Goal: Navigation & Orientation: Find specific page/section

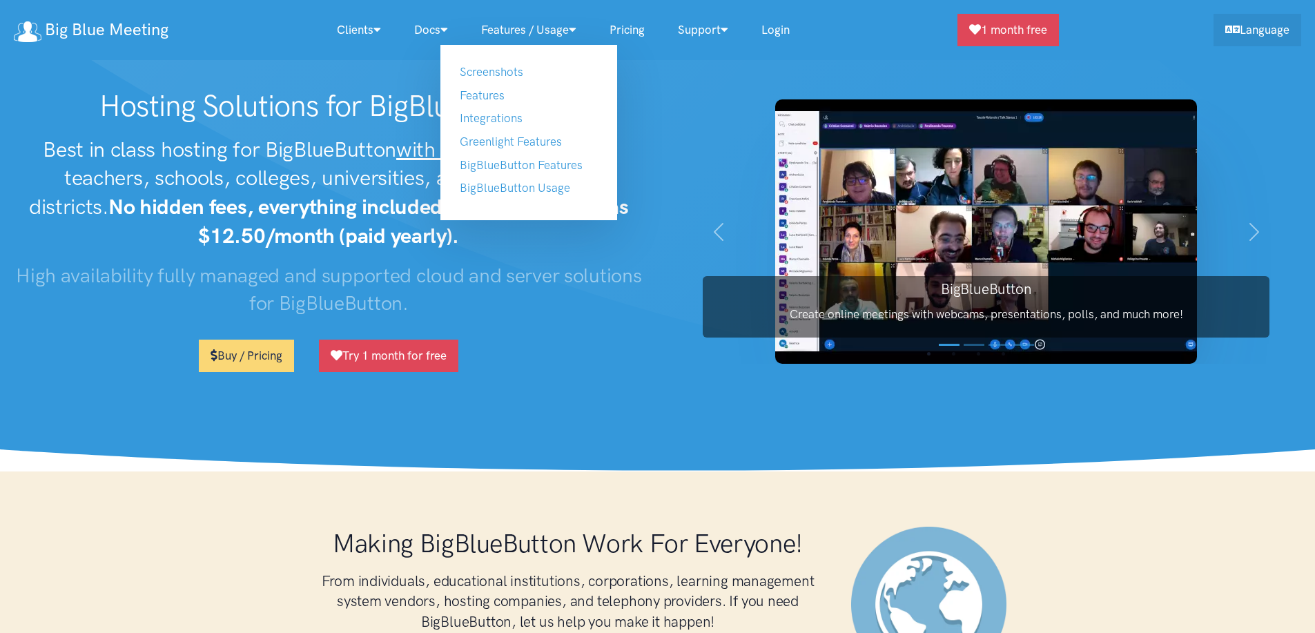
scroll to position [8058, 0]
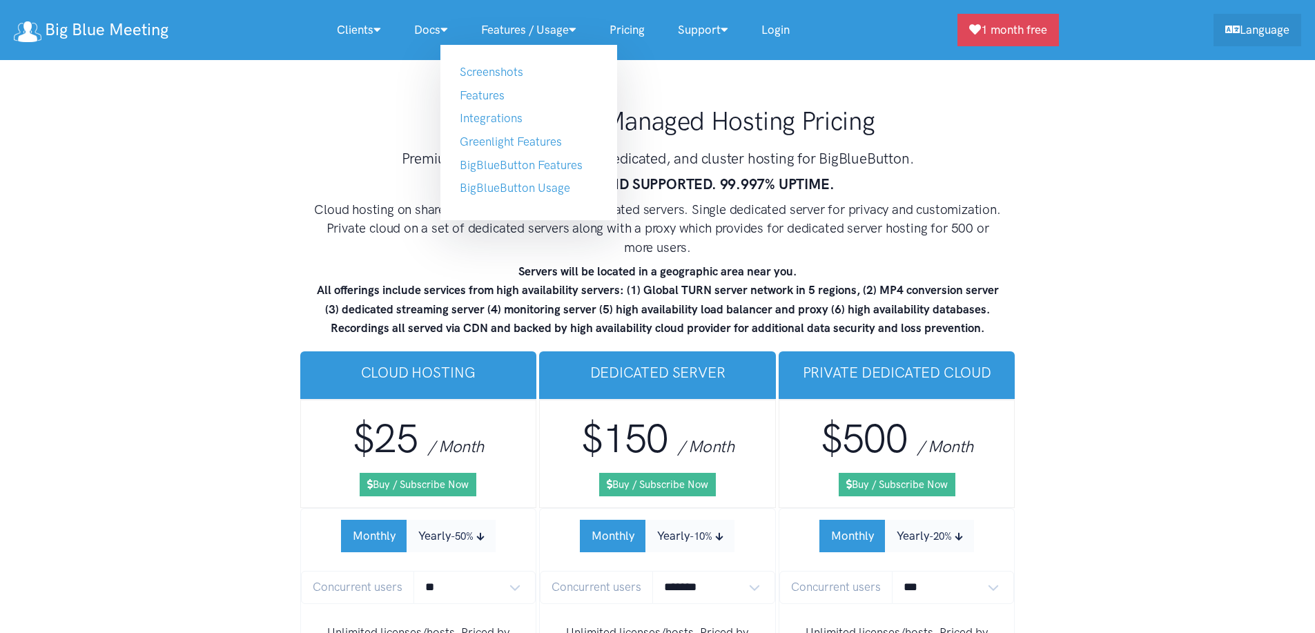
click at [503, 28] on link "Features / Usage" at bounding box center [529, 30] width 128 height 30
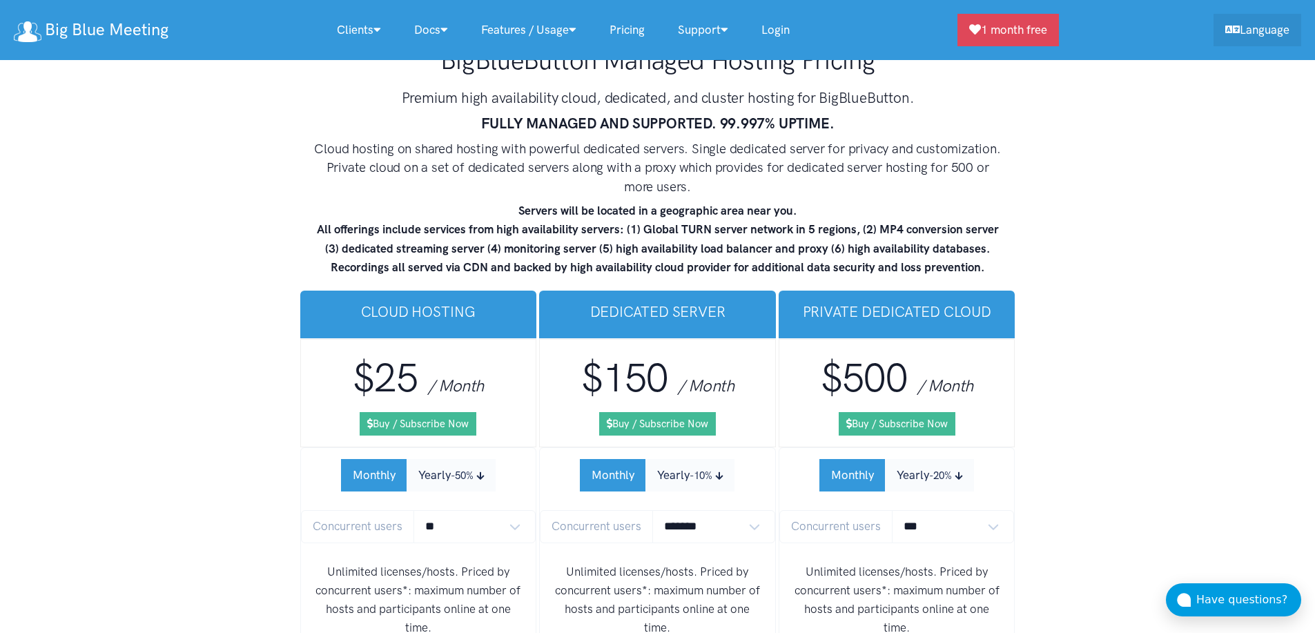
scroll to position [8208, 0]
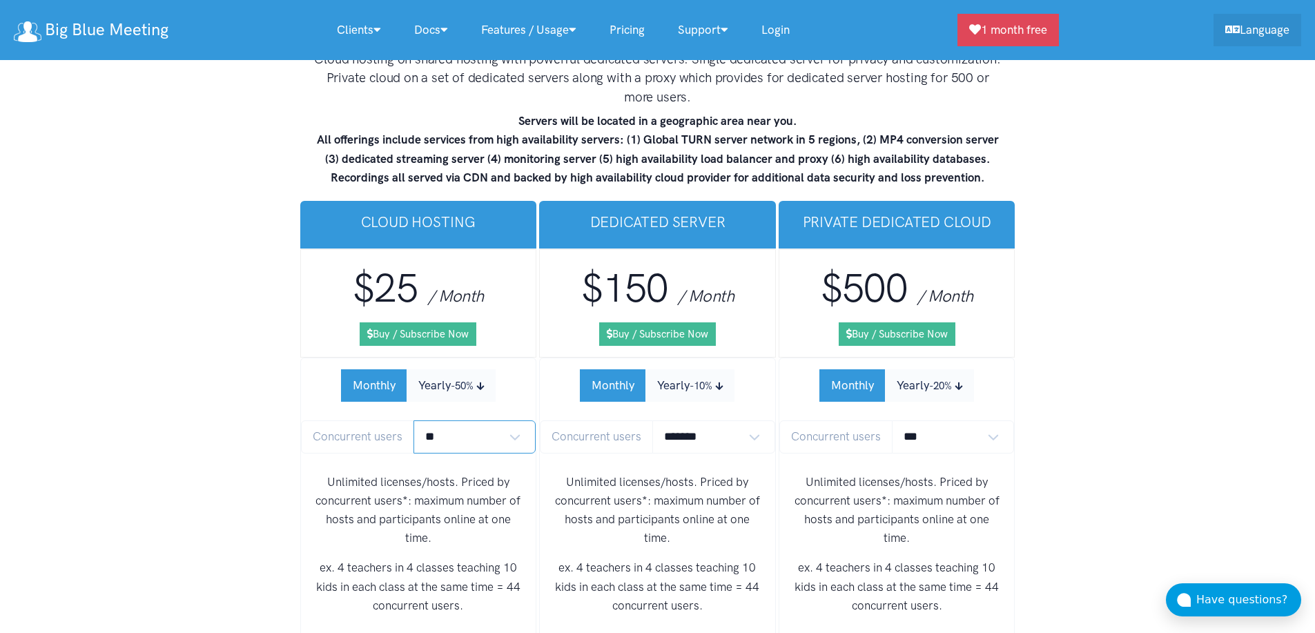
click at [454, 420] on select "** ** ** ** *** ***" at bounding box center [474, 436] width 123 height 32
select select "*"
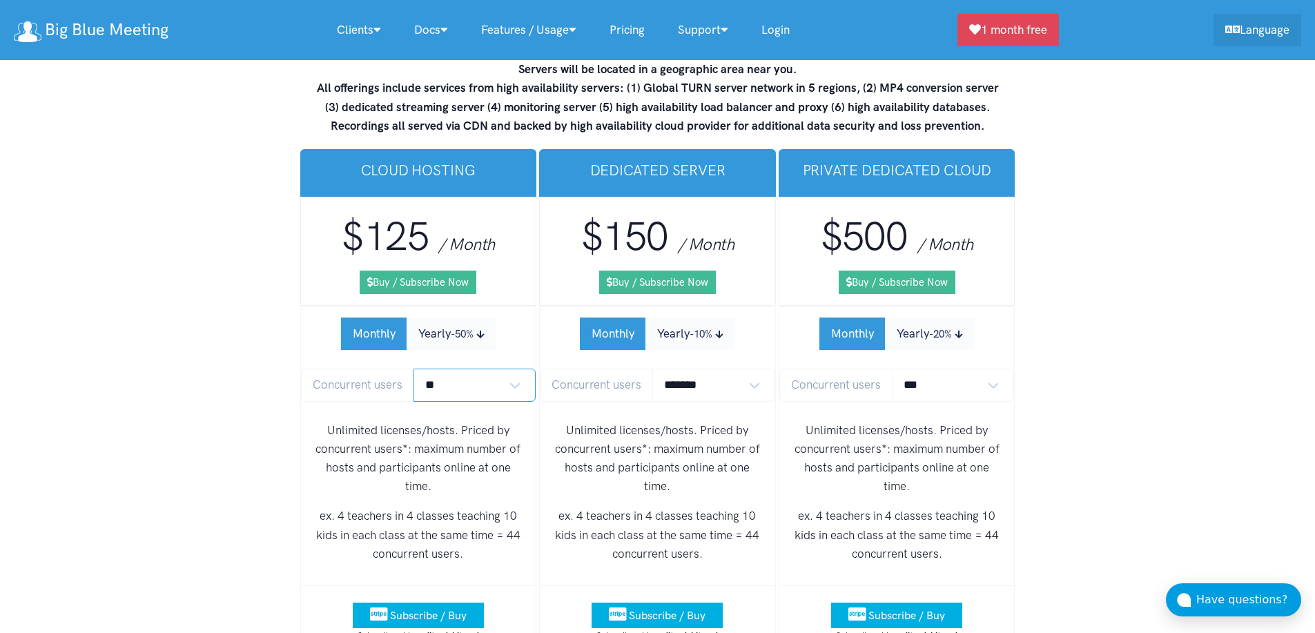
scroll to position [8144, 0]
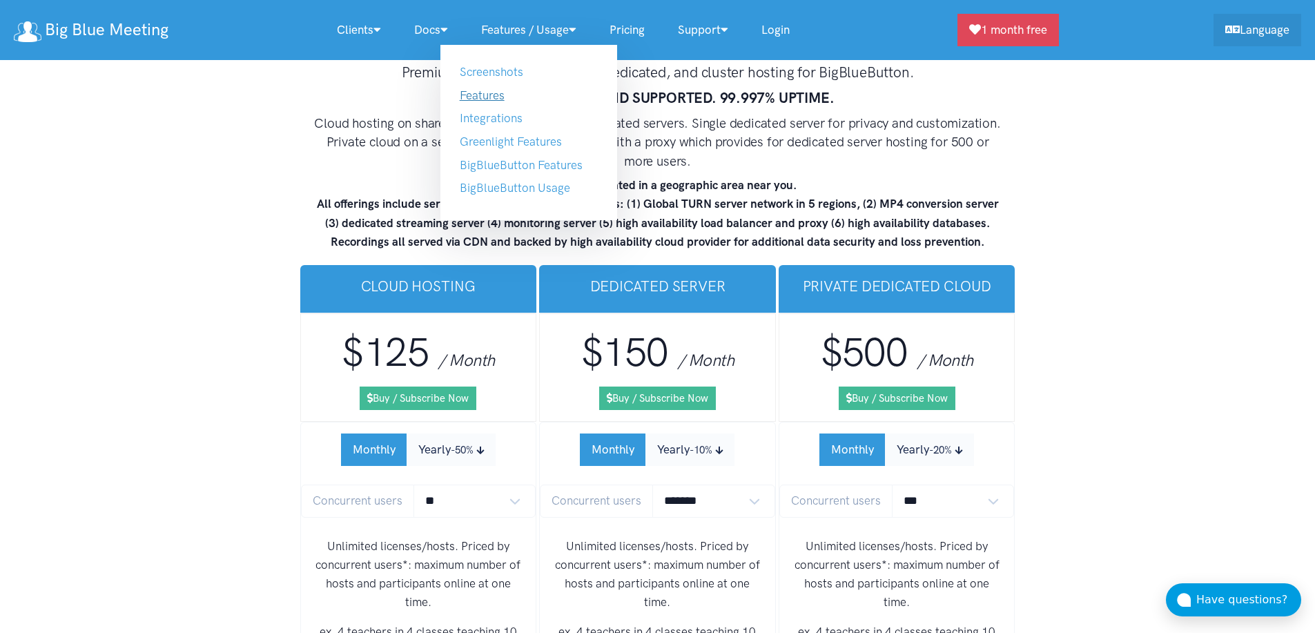
click at [494, 88] on link "Features" at bounding box center [482, 95] width 45 height 14
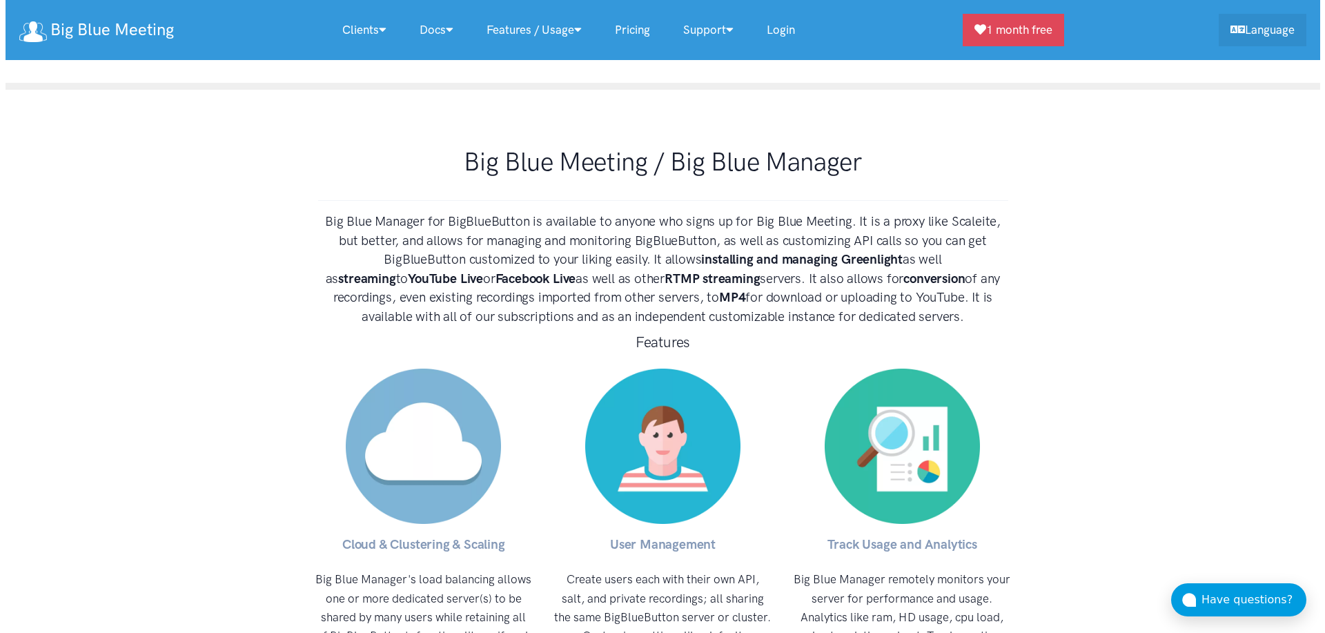
scroll to position [5623, 0]
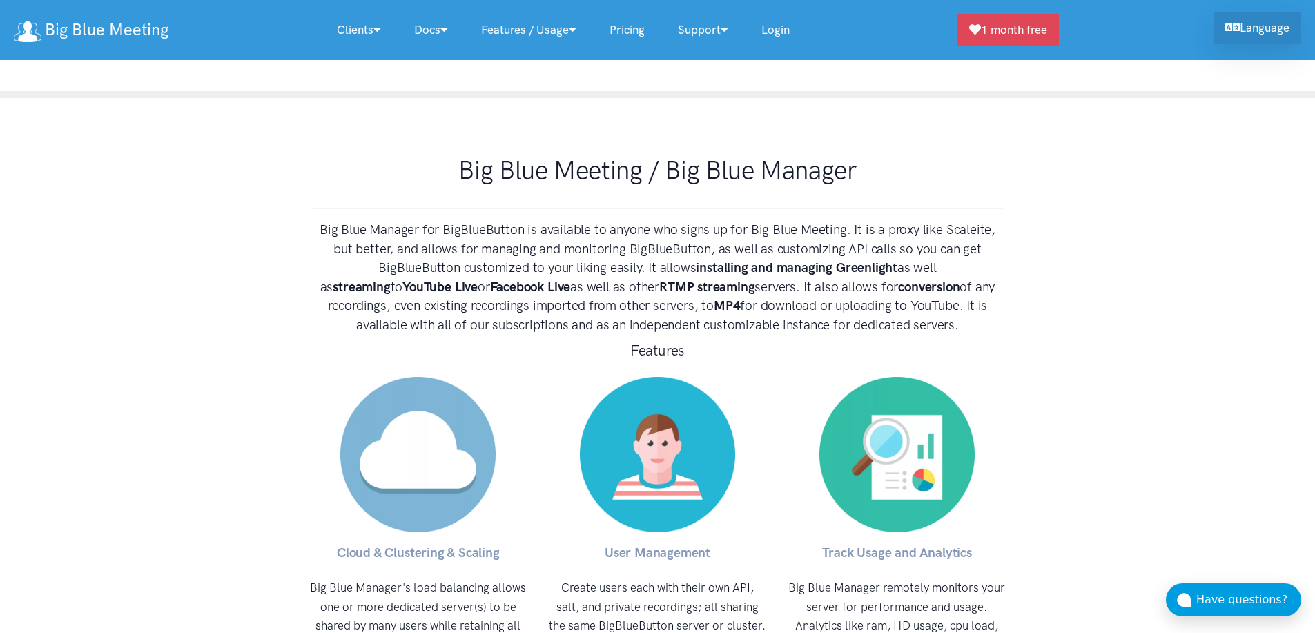
click at [1238, 39] on link "Language" at bounding box center [1257, 28] width 88 height 32
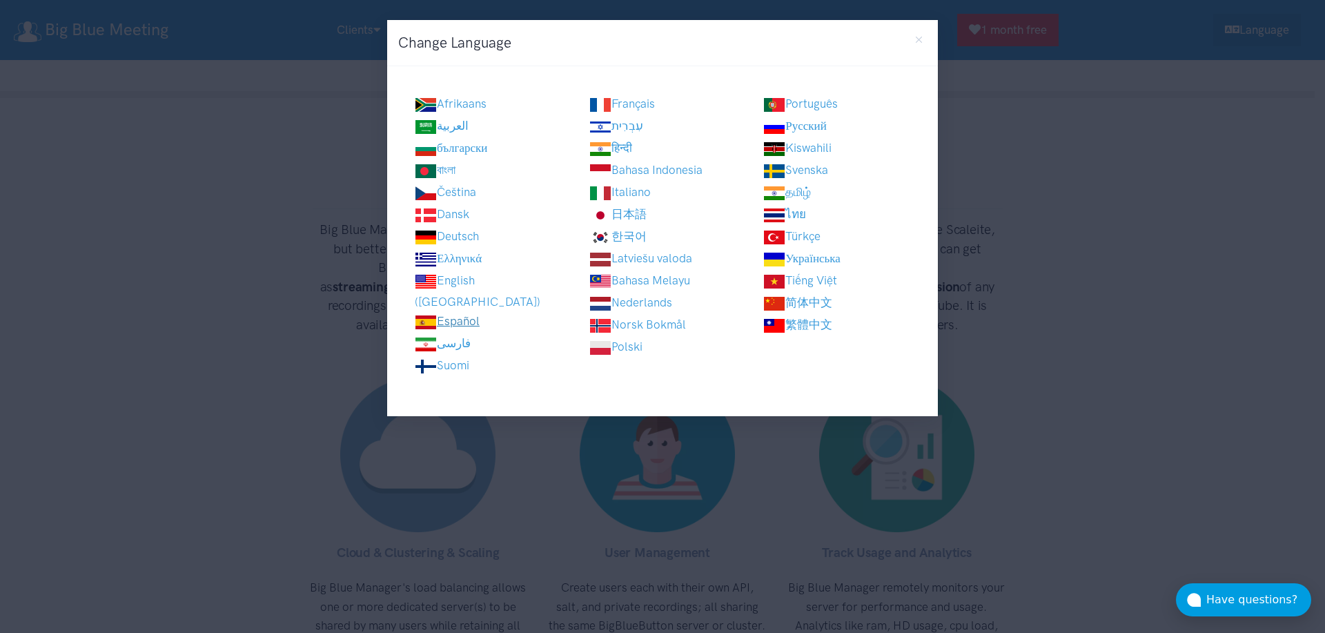
click at [441, 314] on link "Español" at bounding box center [447, 321] width 65 height 14
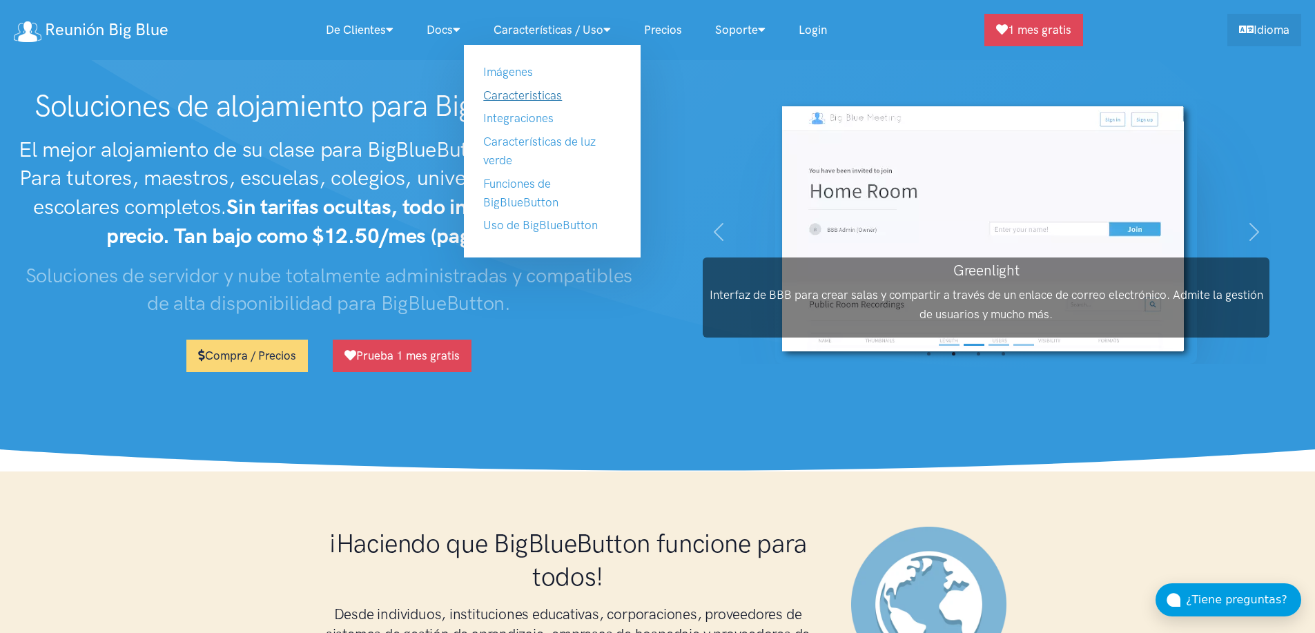
click at [545, 94] on link "Caracteristicas" at bounding box center [522, 95] width 79 height 14
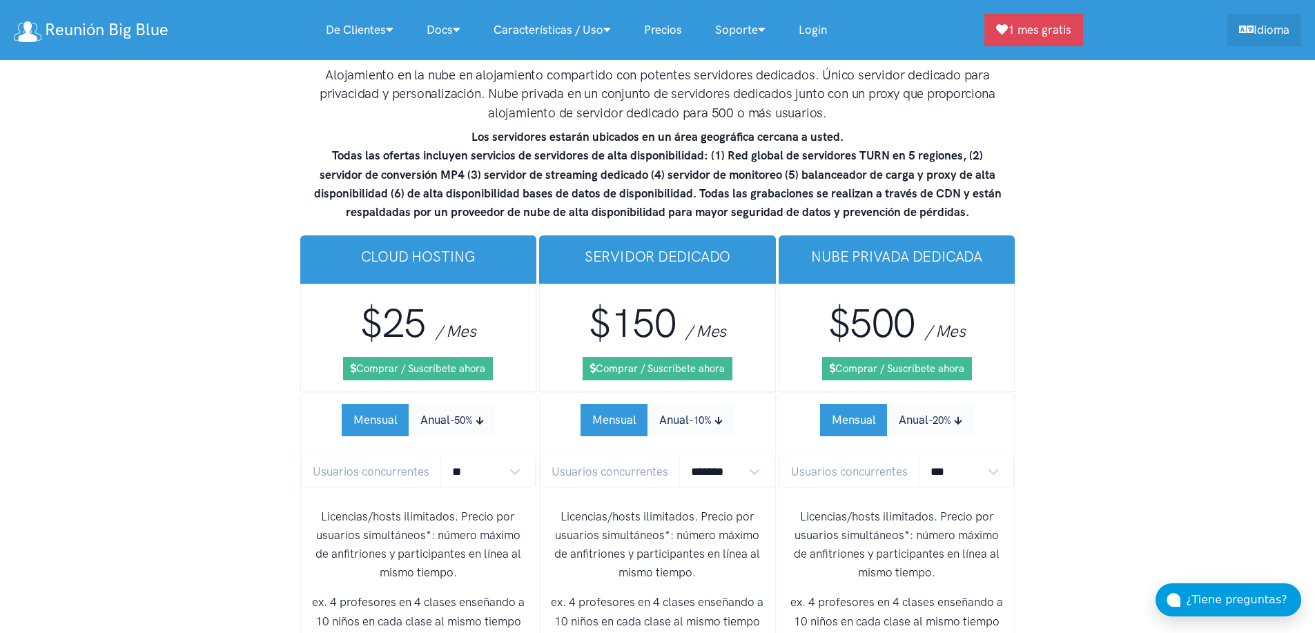
scroll to position [8662, 0]
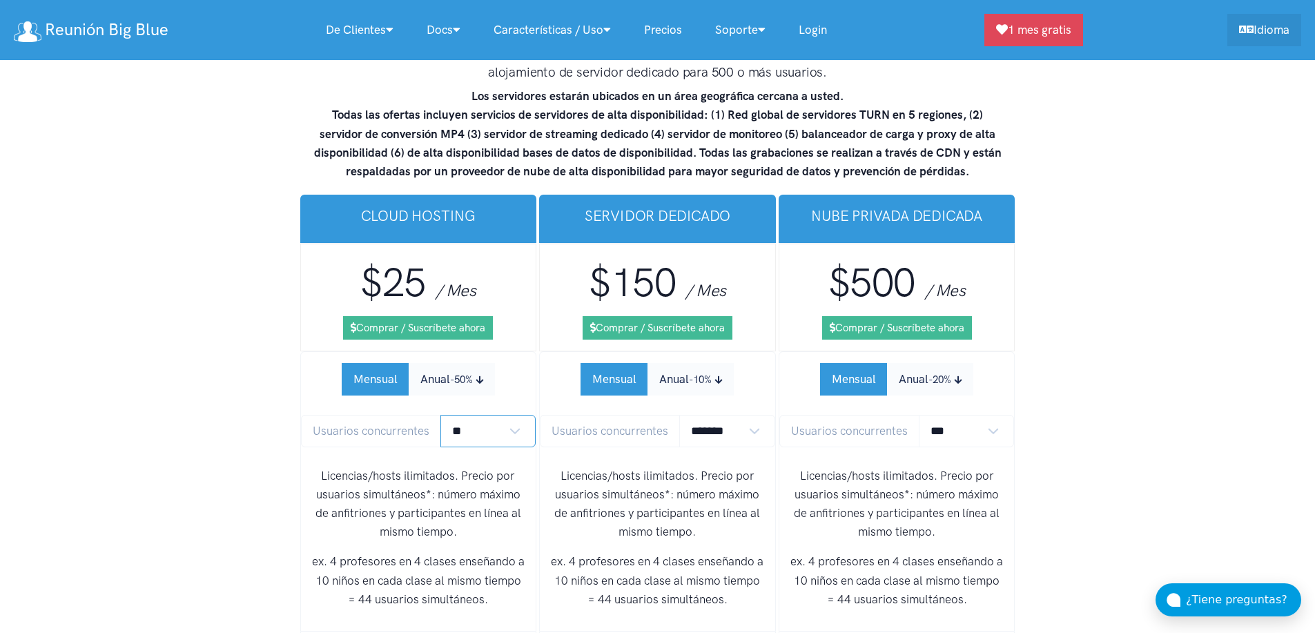
click at [473, 415] on select "** ** ** ** *** ***" at bounding box center [488, 431] width 96 height 32
select select "*"
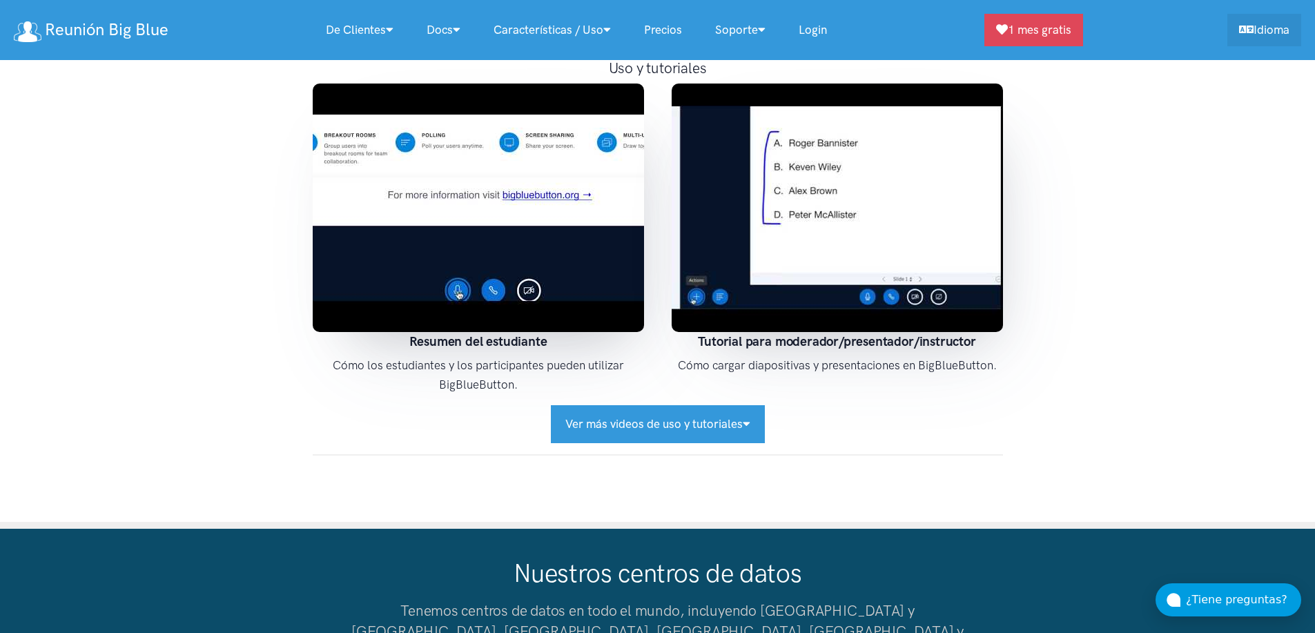
scroll to position [10731, 0]
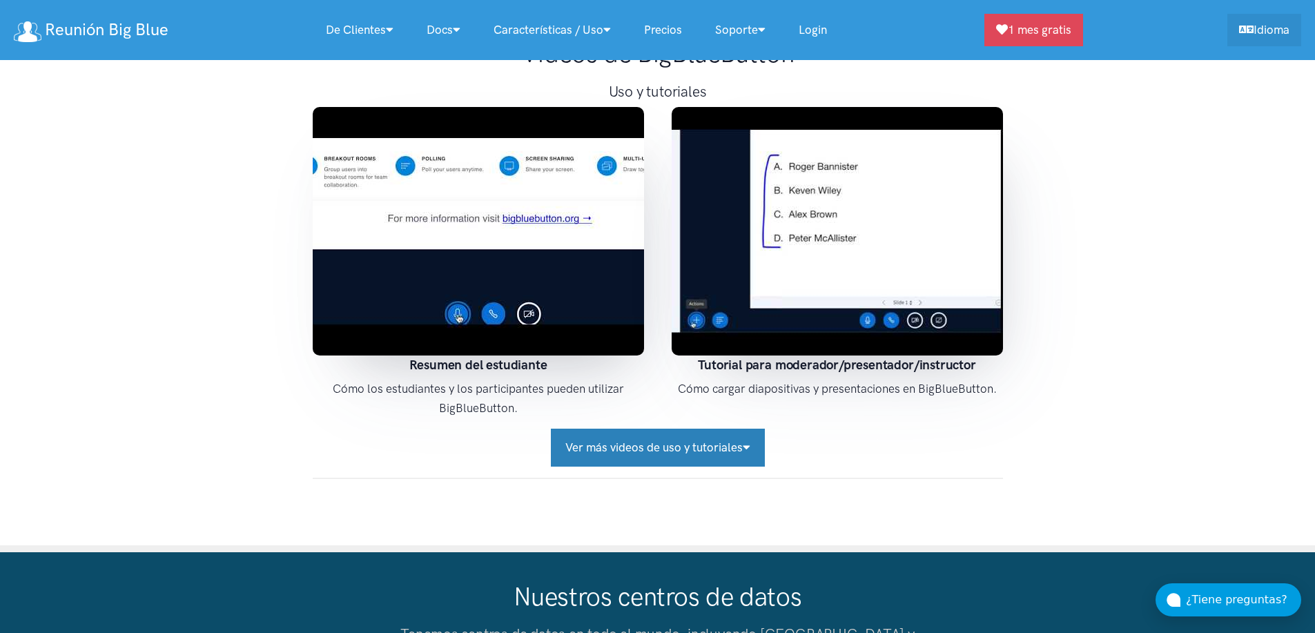
click at [747, 441] on icon "button" at bounding box center [747, 447] width 8 height 12
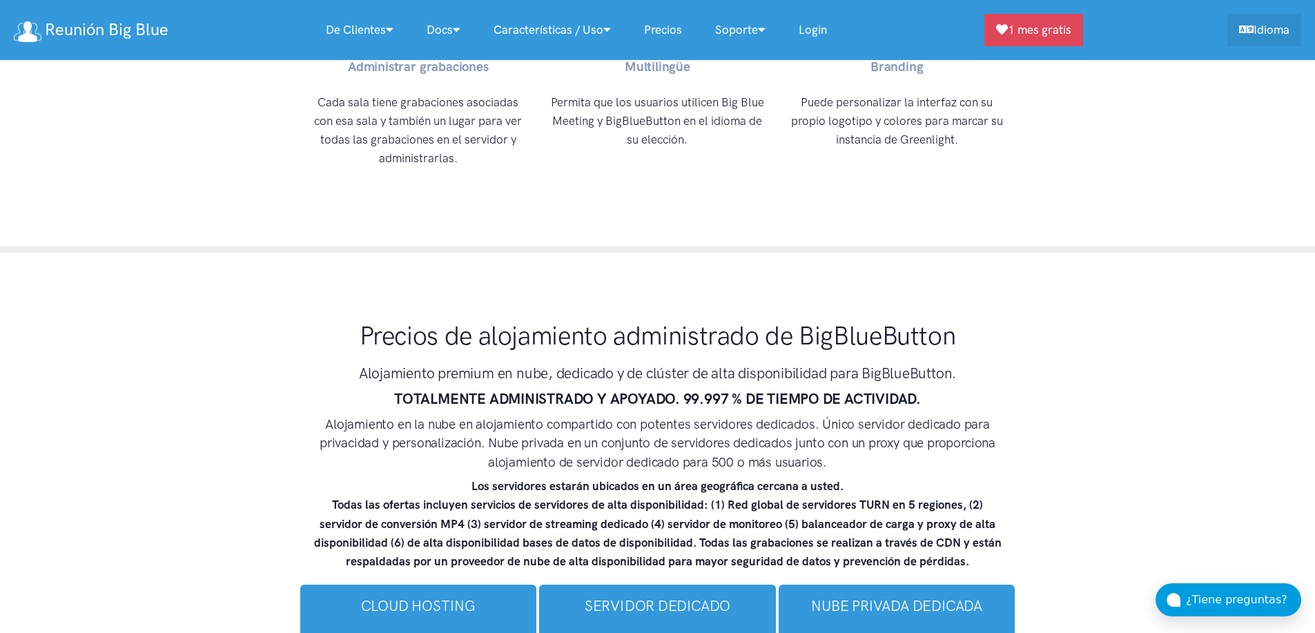
scroll to position [8271, 0]
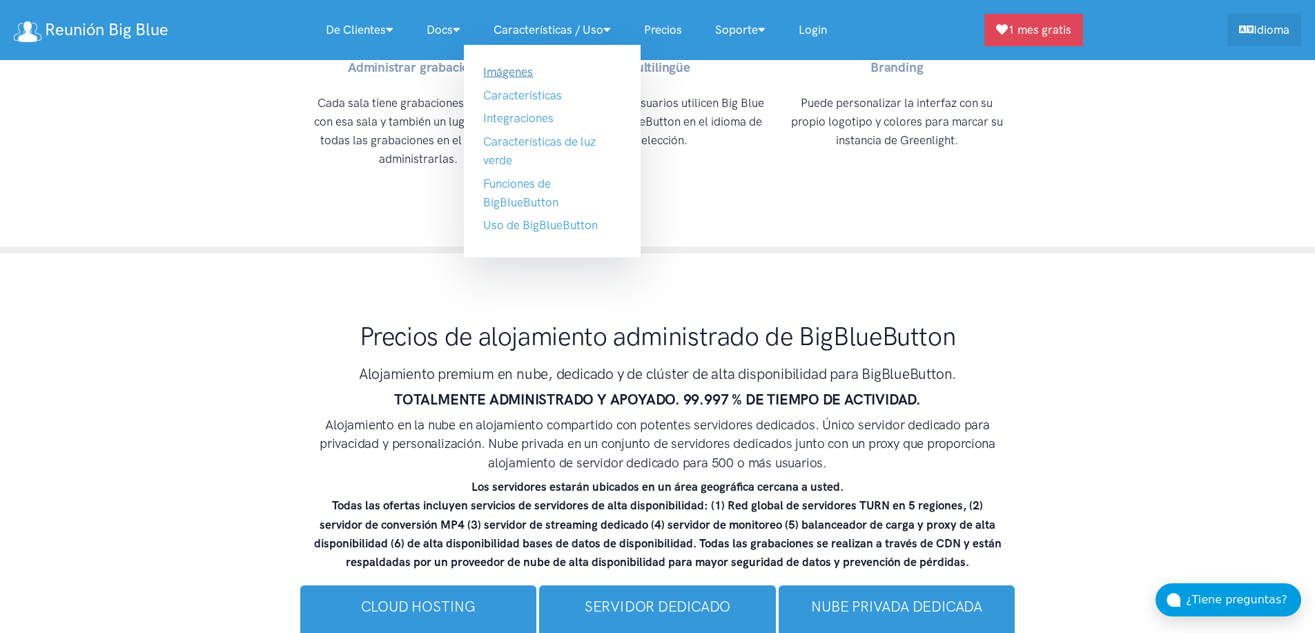
click at [521, 68] on link "Imágenes" at bounding box center [508, 72] width 50 height 14
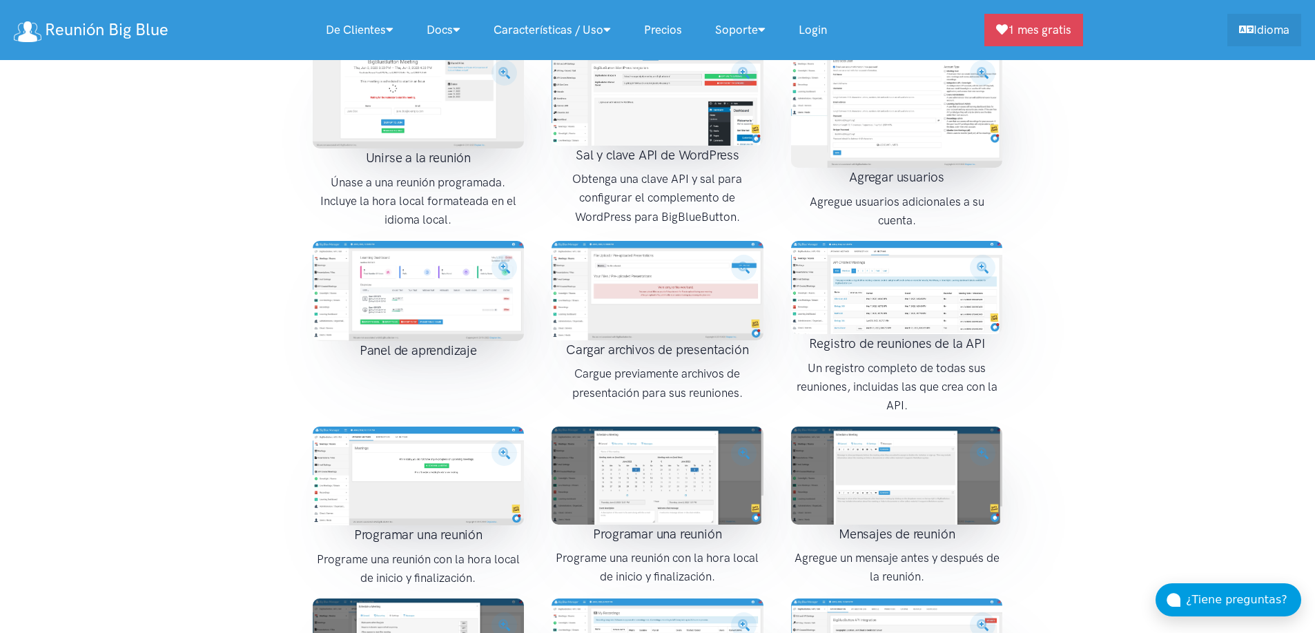
scroll to position [1823, 0]
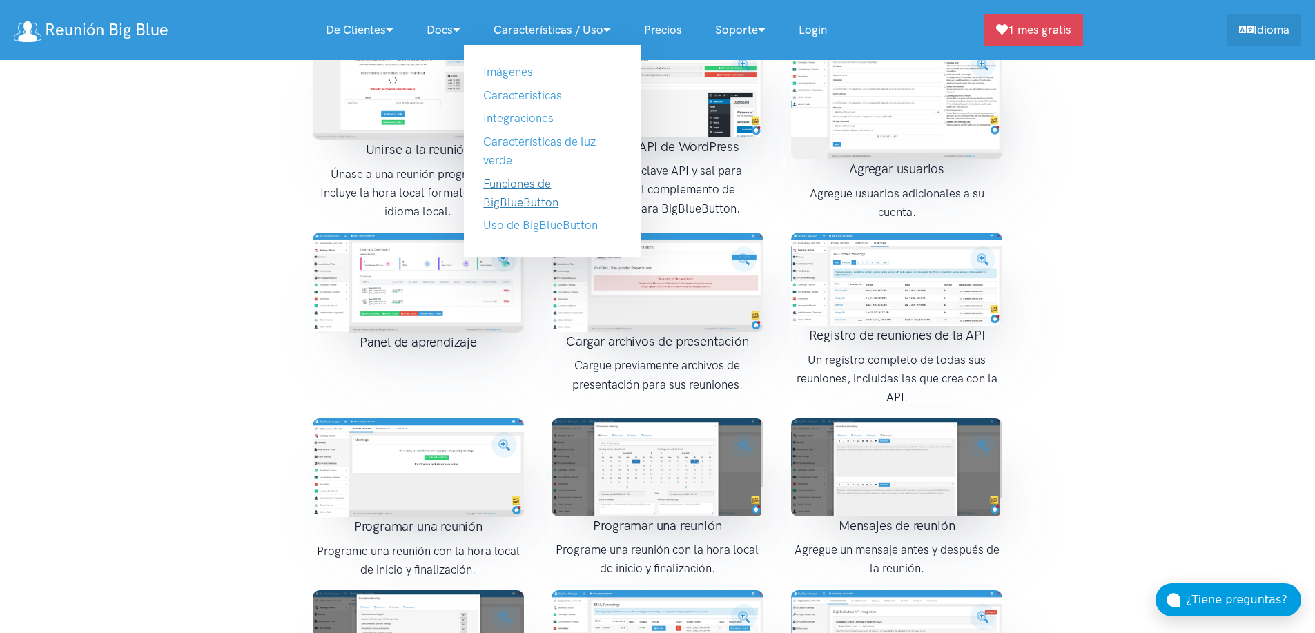
click at [514, 186] on link "Funciones de BigBlueButton" at bounding box center [520, 193] width 75 height 32
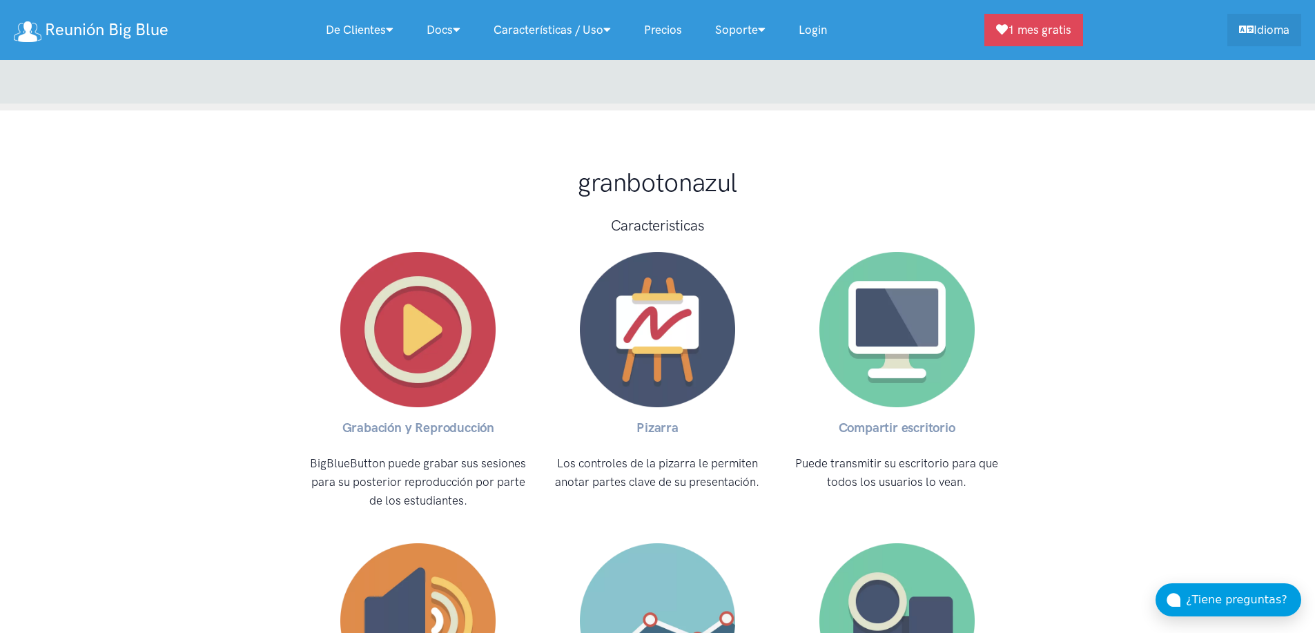
scroll to position [4382, 0]
